Goal: Transaction & Acquisition: Download file/media

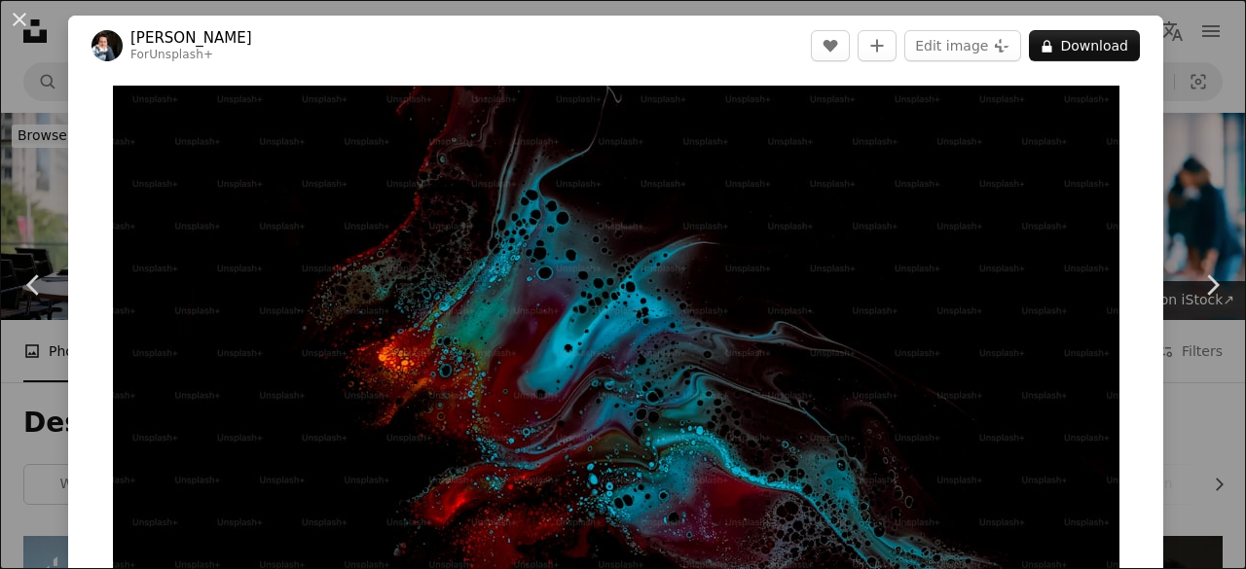
scroll to position [868, 0]
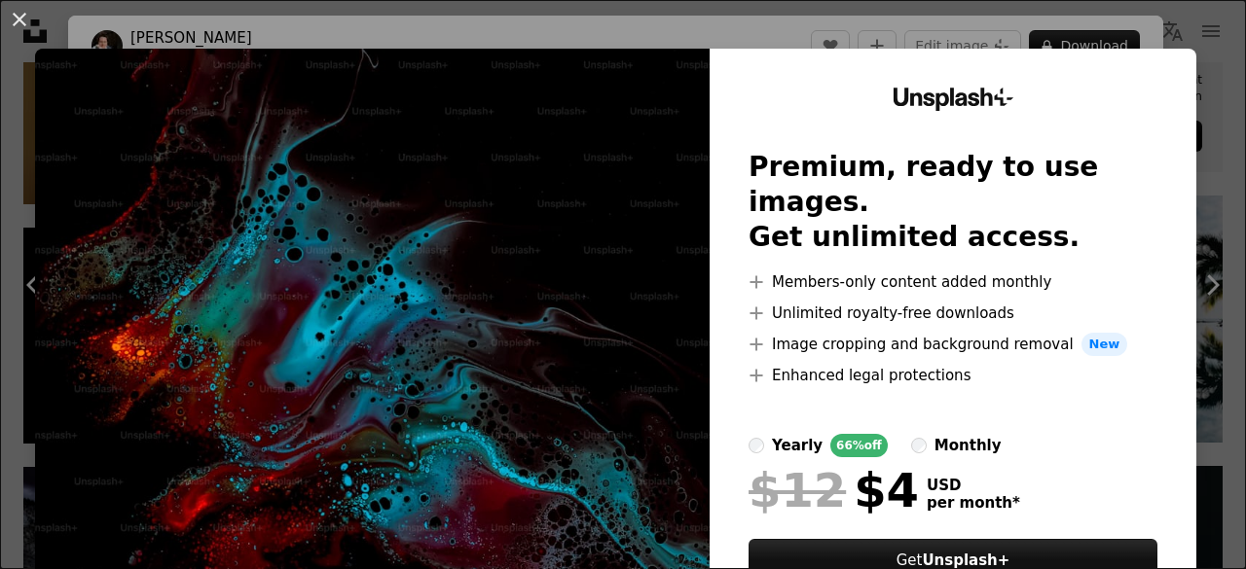
click at [1174, 7] on div "An X shape Unsplash+ Premium, ready to use images. Get unlimited access. A plus…" at bounding box center [623, 284] width 1246 height 569
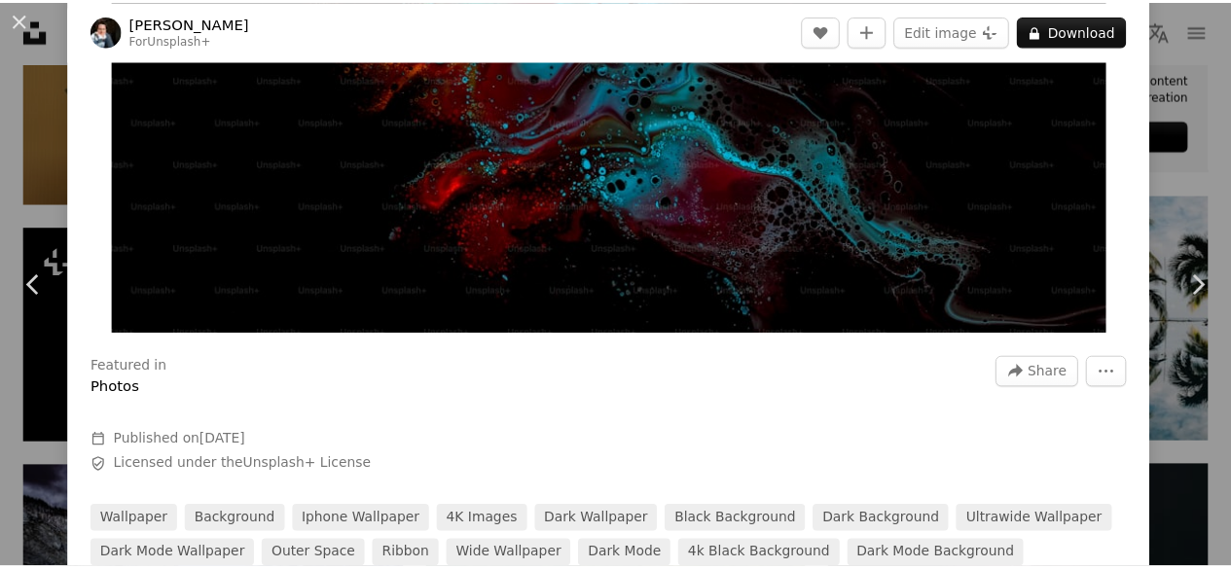
scroll to position [317, 0]
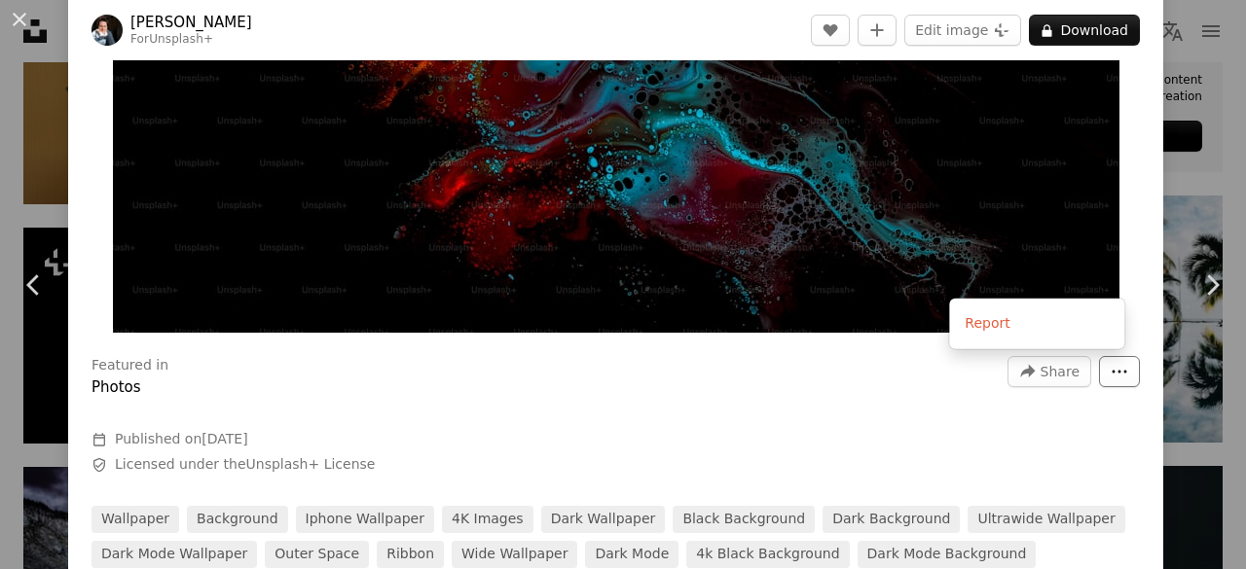
click at [1111, 370] on icon "More Actions" at bounding box center [1120, 372] width 18 height 18
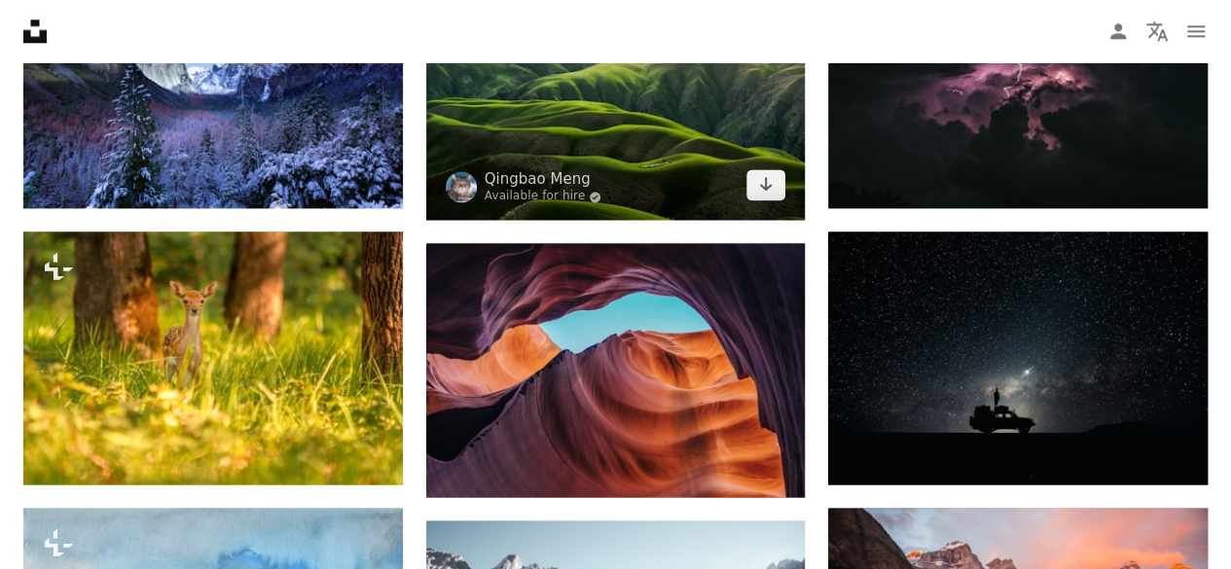
scroll to position [1372, 0]
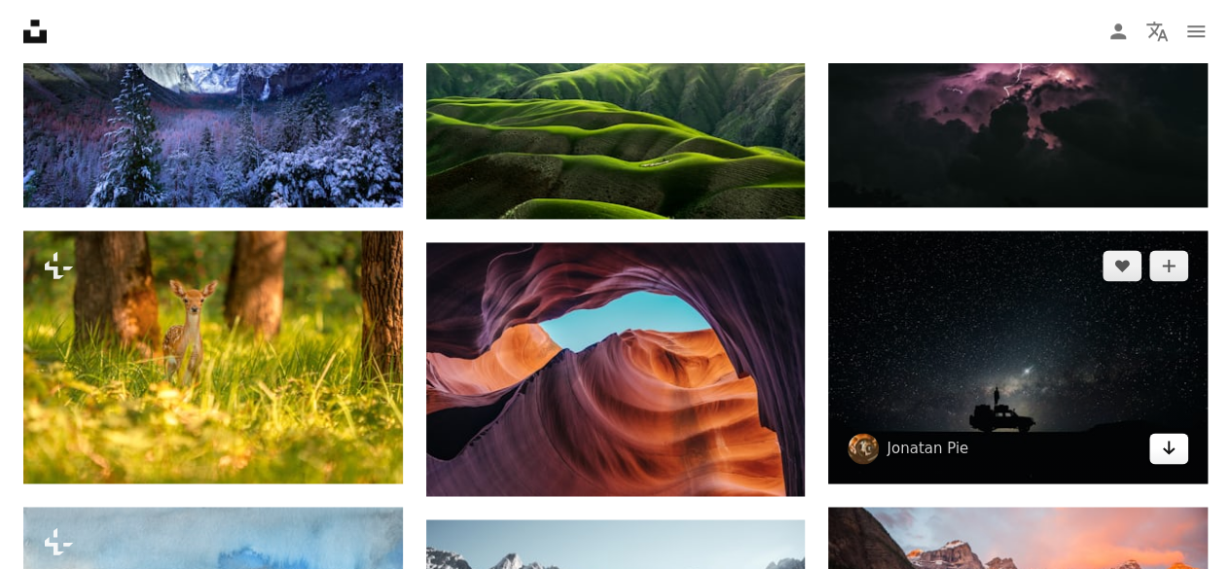
click at [1179, 441] on link "Arrow pointing down" at bounding box center [1169, 448] width 39 height 31
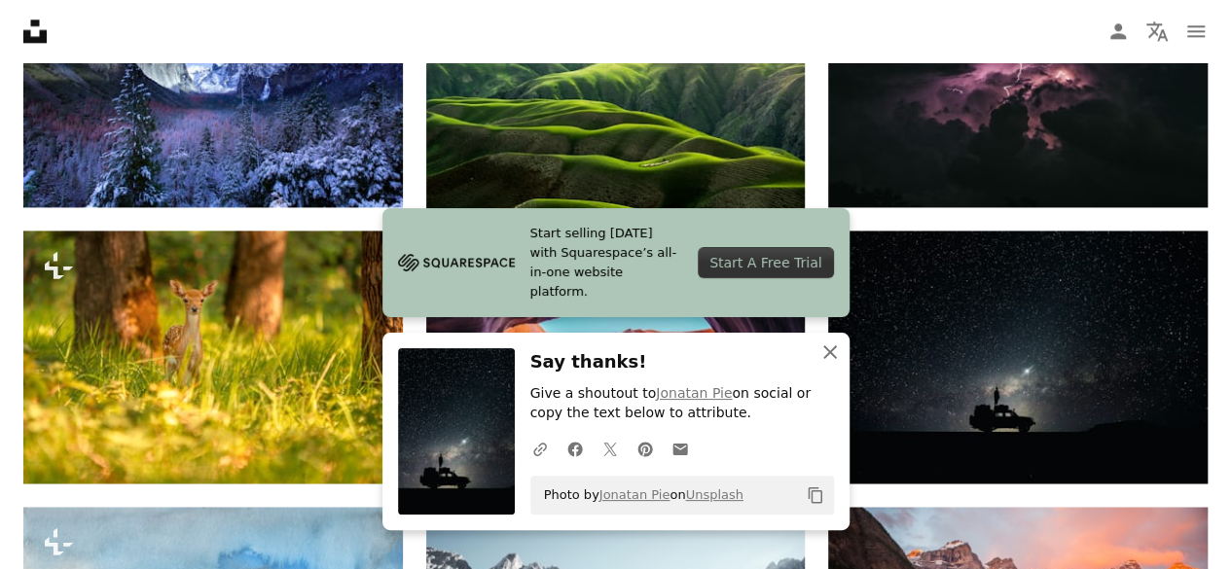
click at [837, 353] on icon "An X shape" at bounding box center [830, 352] width 23 height 23
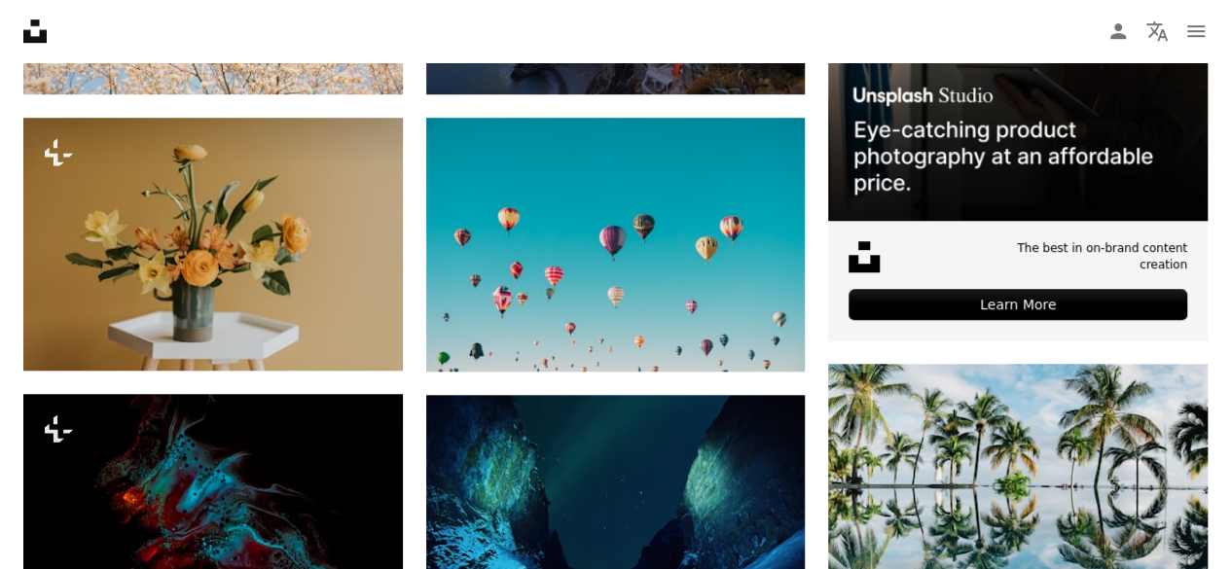
scroll to position [0, 0]
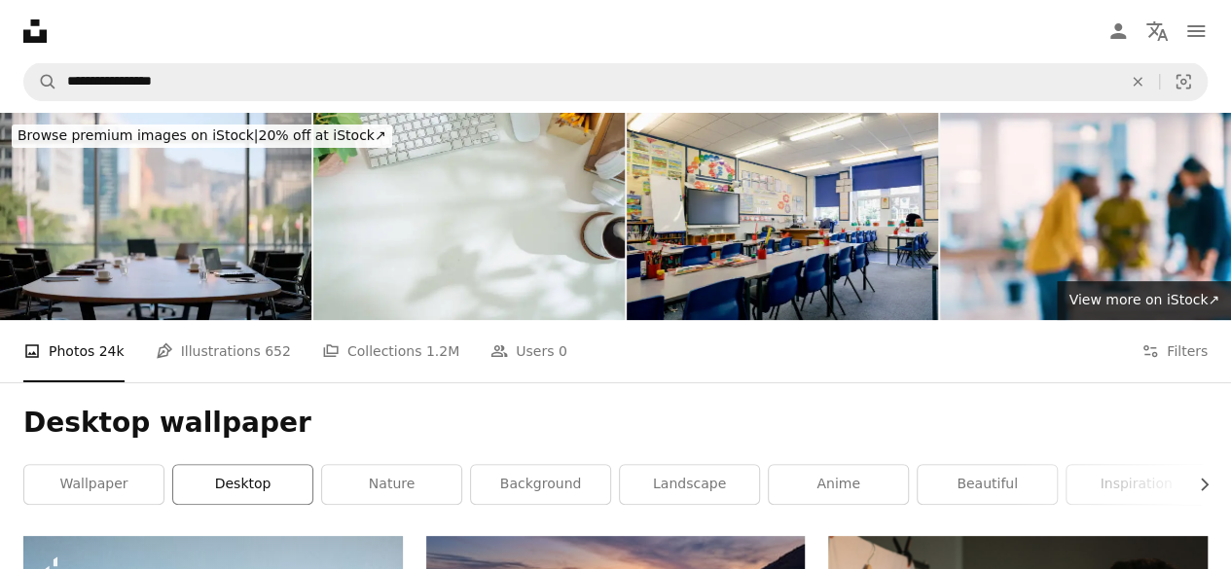
click at [234, 477] on link "desktop" at bounding box center [242, 484] width 139 height 39
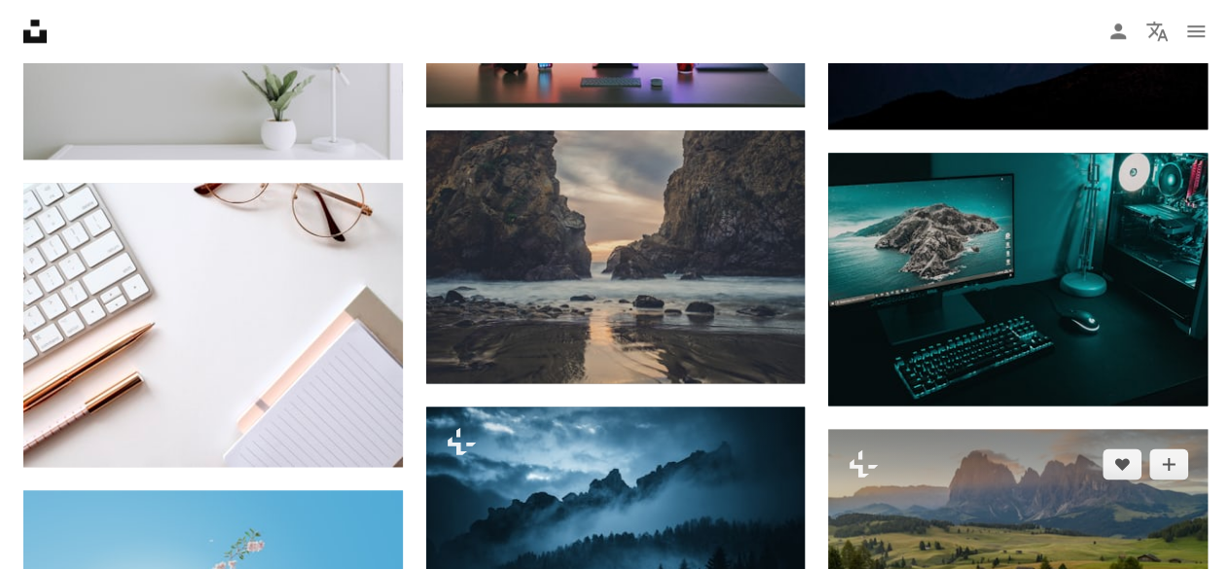
scroll to position [1166, 0]
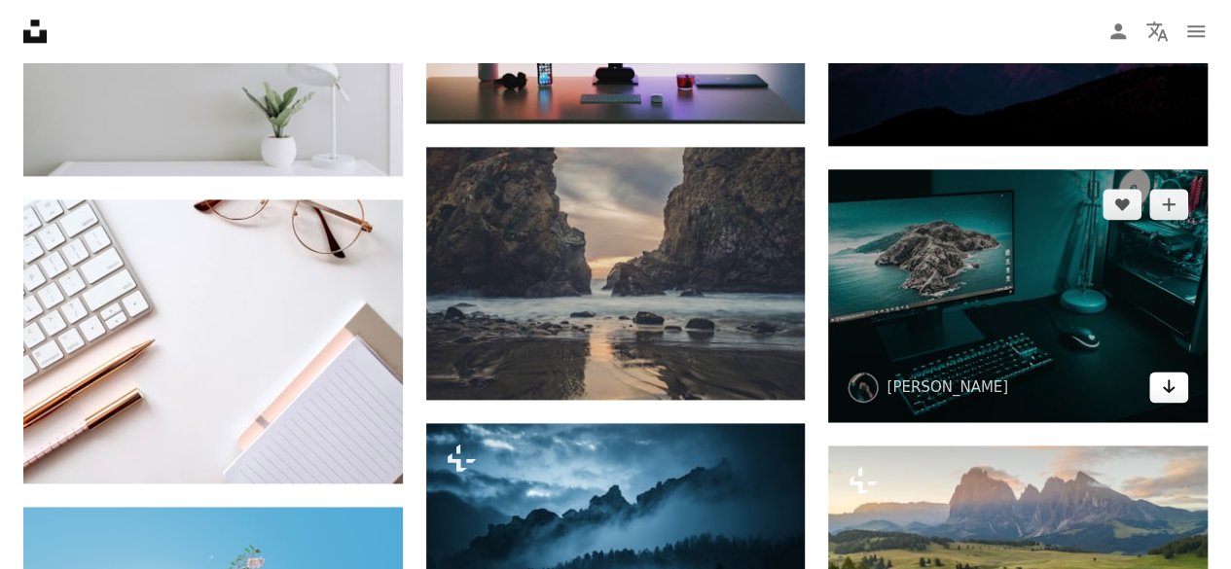
click at [1177, 375] on link "Arrow pointing down" at bounding box center [1169, 387] width 39 height 31
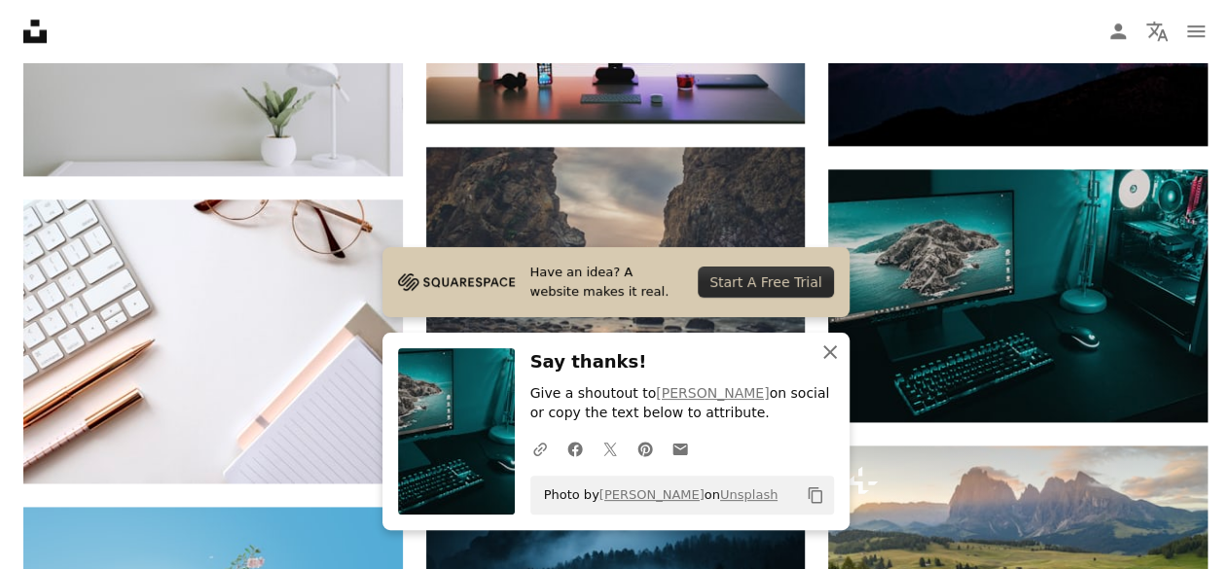
click at [829, 348] on icon "An X shape" at bounding box center [830, 352] width 23 height 23
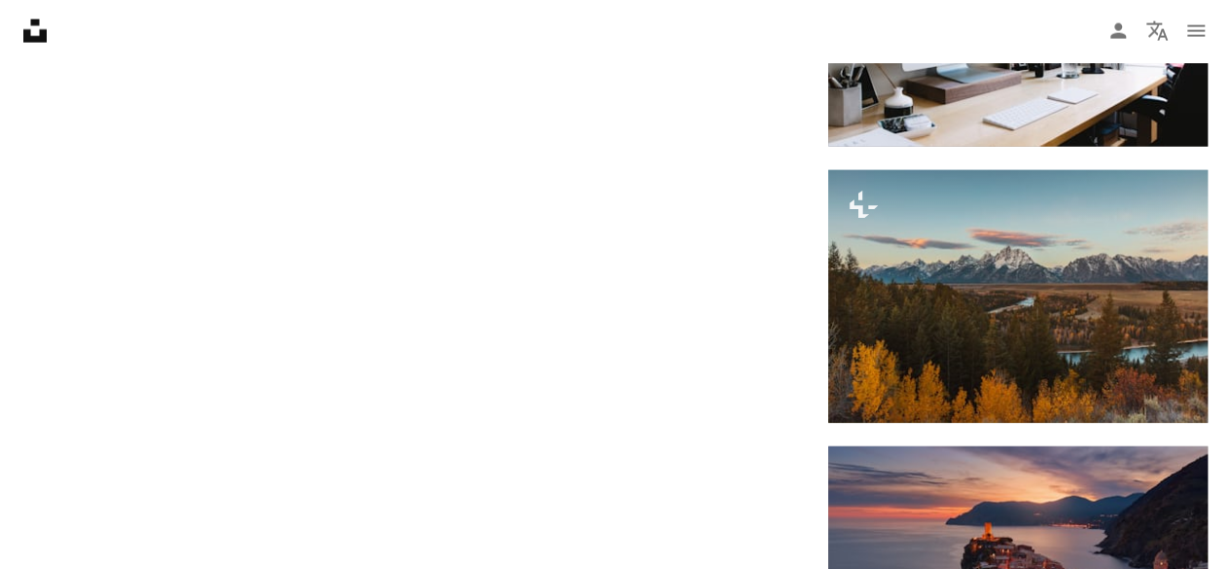
scroll to position [2297, 0]
